Goal: Task Accomplishment & Management: Use online tool/utility

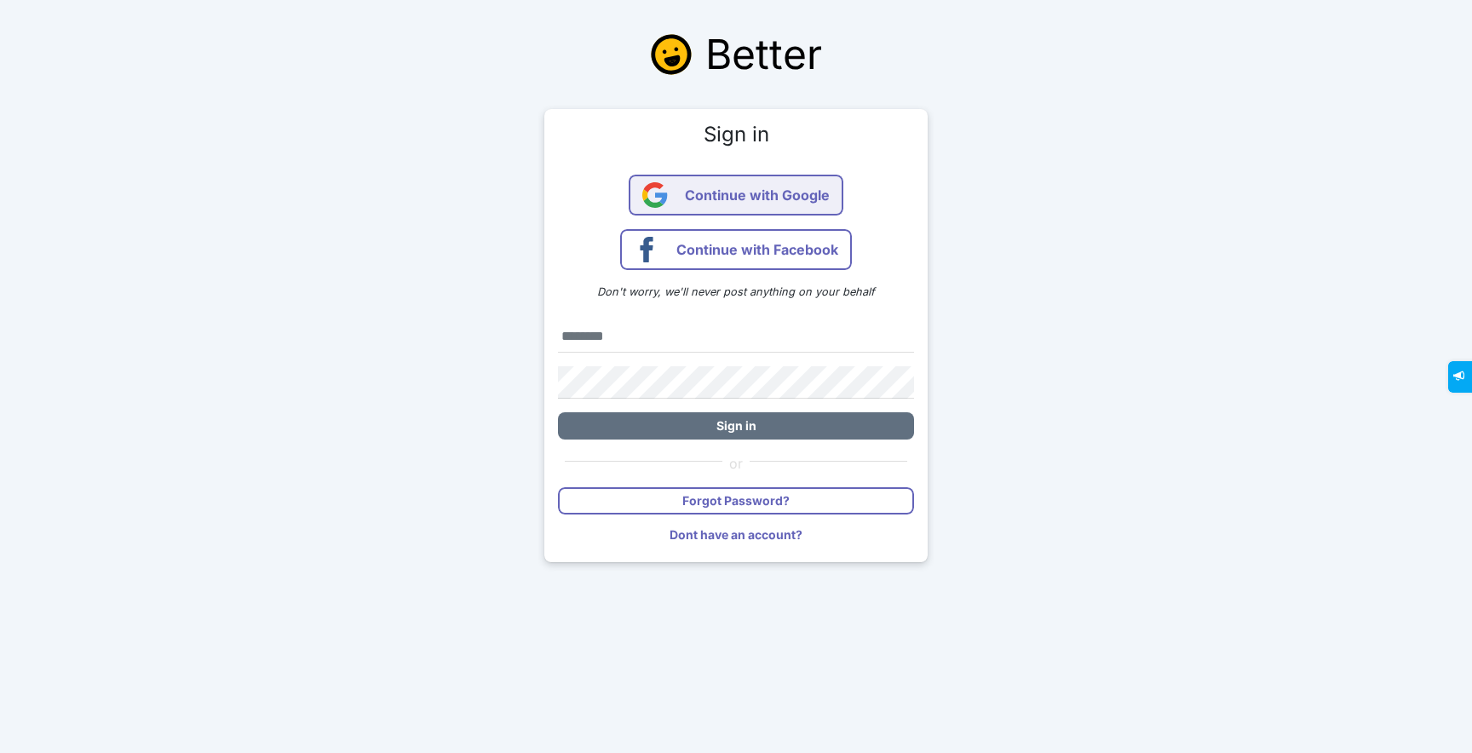
click at [723, 194] on span "Continue with Google" at bounding box center [757, 195] width 145 height 41
click at [755, 184] on span "Continue with Google" at bounding box center [757, 195] width 145 height 41
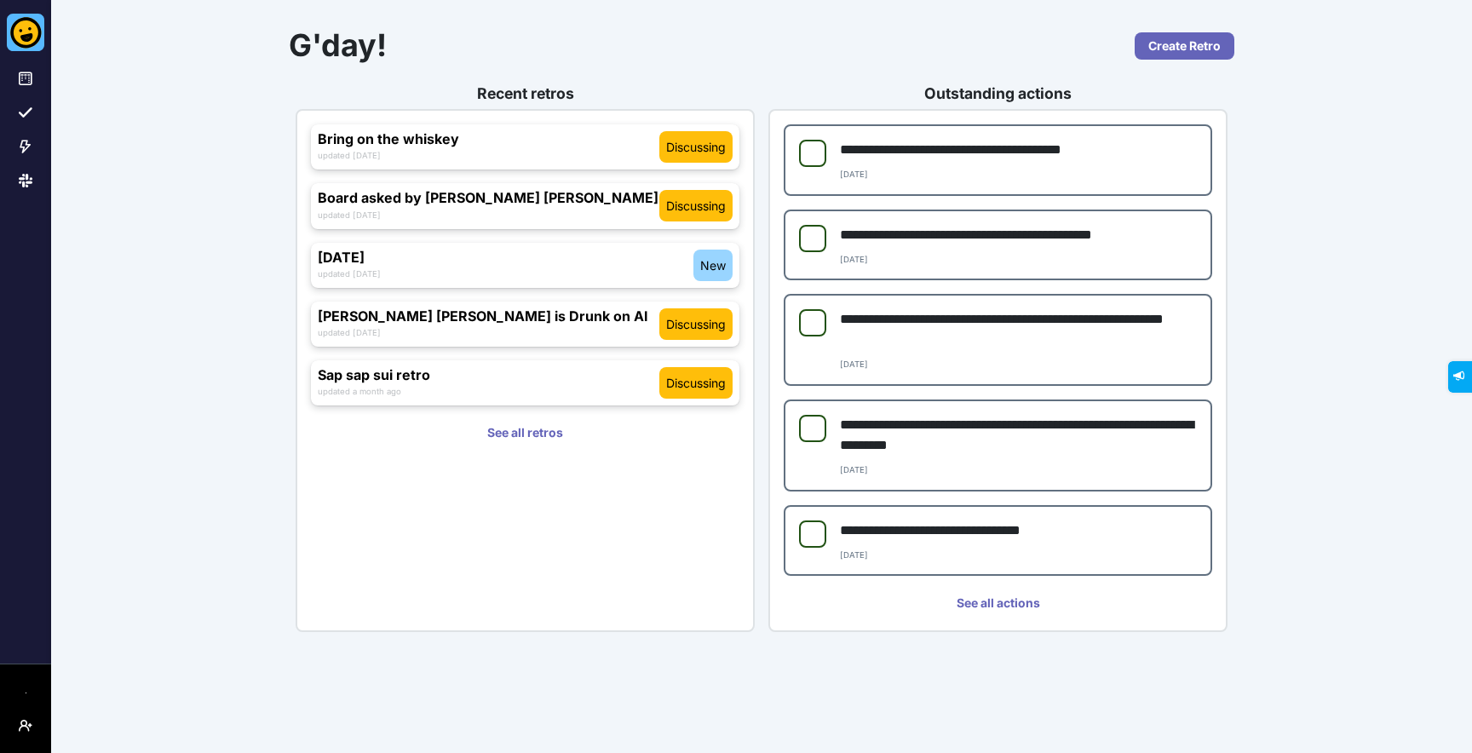
click at [816, 559] on div "**********" at bounding box center [998, 541] width 429 height 72
click at [1261, 565] on div "**********" at bounding box center [761, 376] width 1421 height 753
